Goal: Navigation & Orientation: Find specific page/section

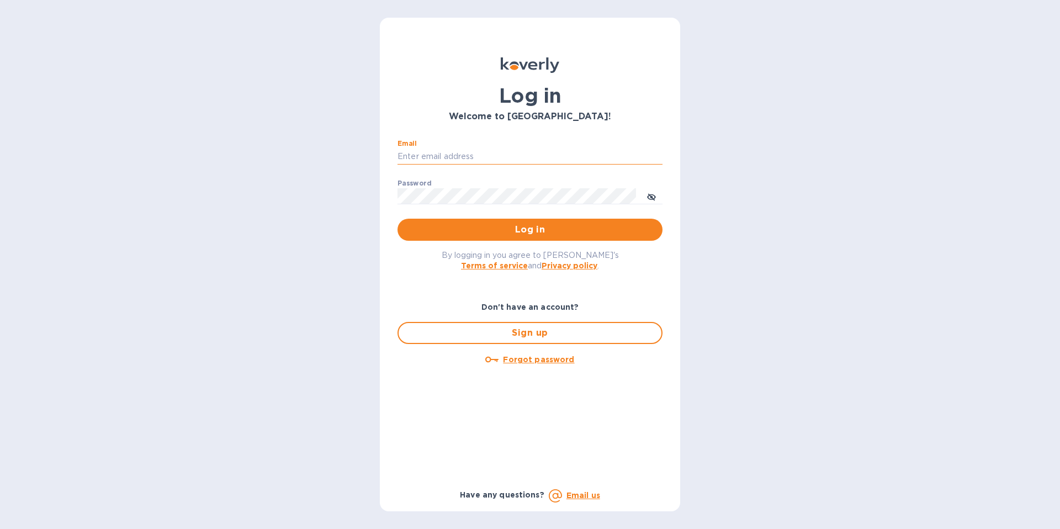
click at [447, 152] on input "Email" at bounding box center [530, 157] width 265 height 17
type input "[EMAIL_ADDRESS][DOMAIN_NAME]"
click at [477, 205] on div "Password ​" at bounding box center [530, 199] width 265 height 40
click at [398, 219] on button "Log in" at bounding box center [530, 230] width 265 height 22
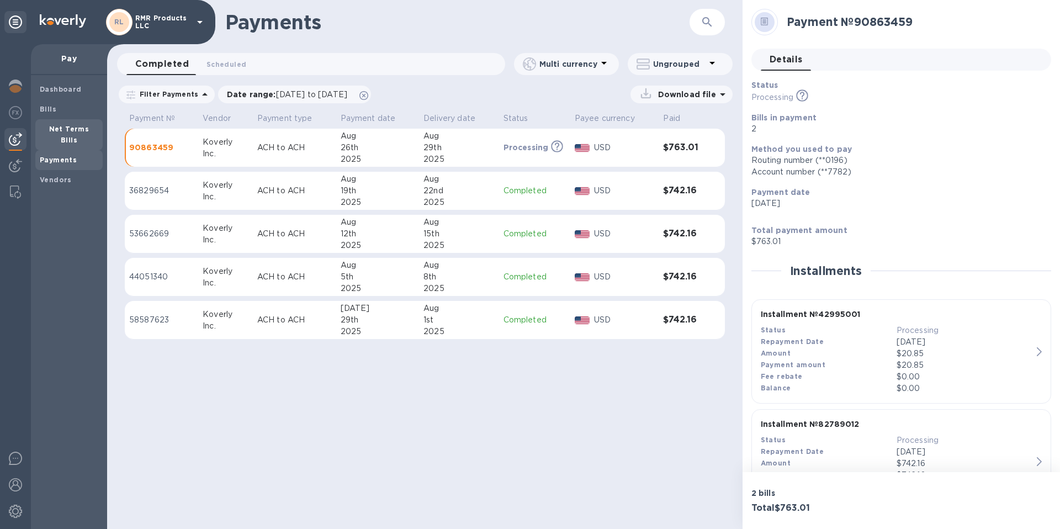
click at [73, 126] on b "Net Terms Bills" at bounding box center [69, 134] width 40 height 19
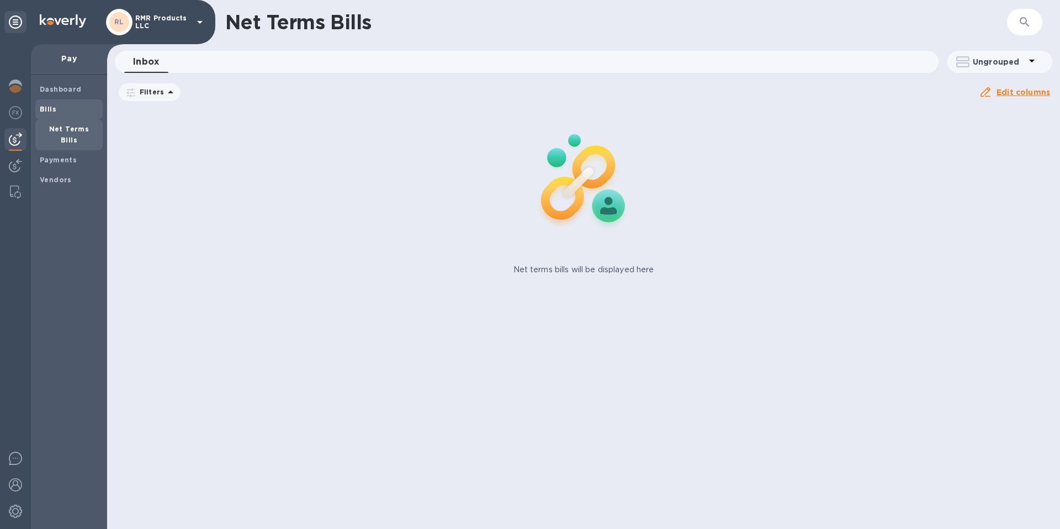
click at [75, 114] on span "Bills" at bounding box center [69, 109] width 59 height 11
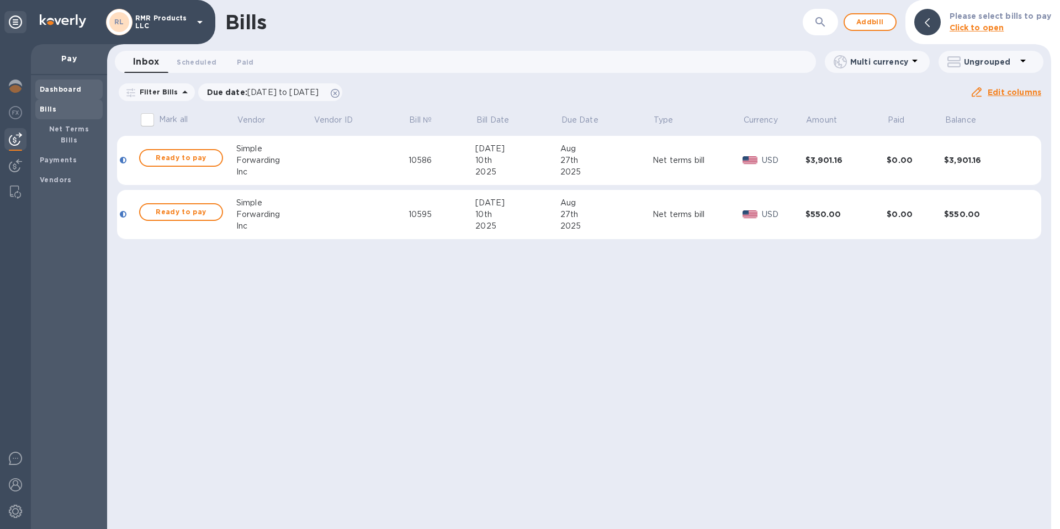
click at [77, 92] on b "Dashboard" at bounding box center [61, 89] width 42 height 8
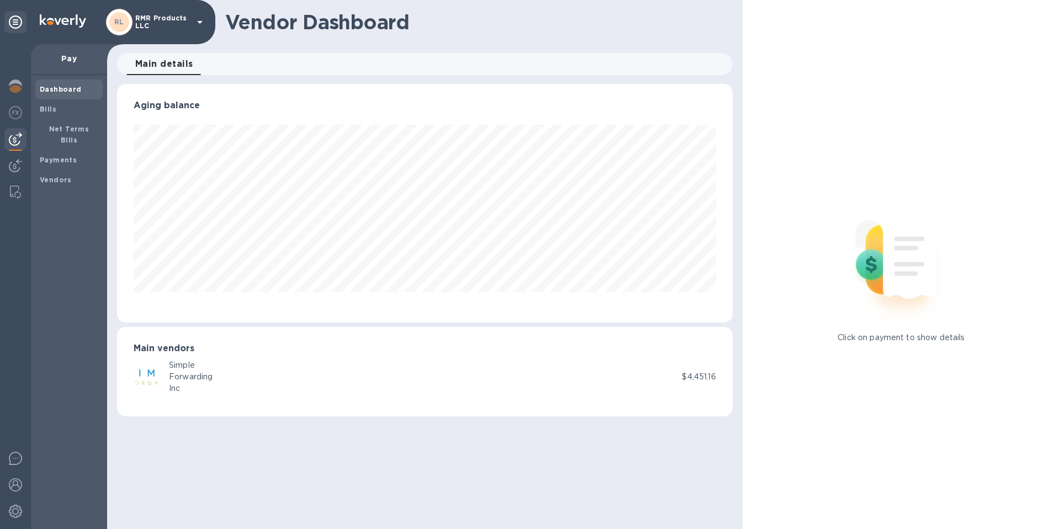
scroll to position [239, 615]
click at [65, 176] on b "Vendors" at bounding box center [56, 180] width 32 height 8
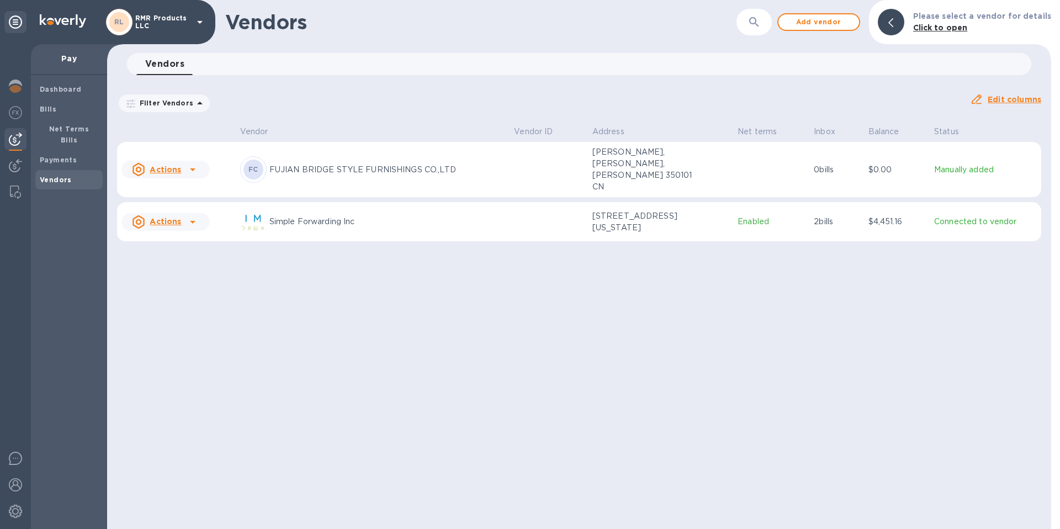
click at [193, 221] on icon at bounding box center [193, 222] width 6 height 3
click at [327, 277] on div at bounding box center [530, 264] width 1060 height 529
